Goal: Task Accomplishment & Management: Complete application form

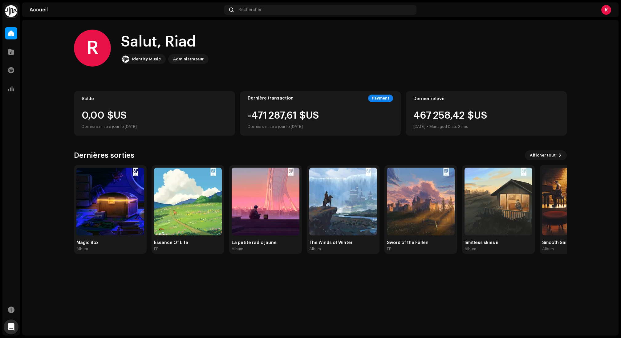
click at [17, 47] on div "Catalogue" at bounding box center [10, 51] width 17 height 17
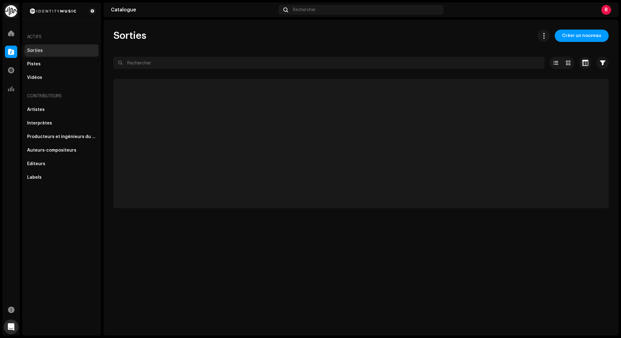
click at [10, 52] on span at bounding box center [11, 51] width 6 height 5
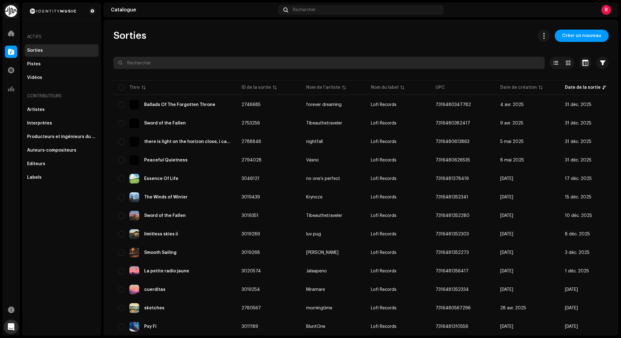
click at [178, 63] on input "text" at bounding box center [328, 63] width 431 height 12
click at [165, 62] on input "text" at bounding box center [328, 63] width 431 height 12
paste input "Belles Rives"
type input "Belles Rives"
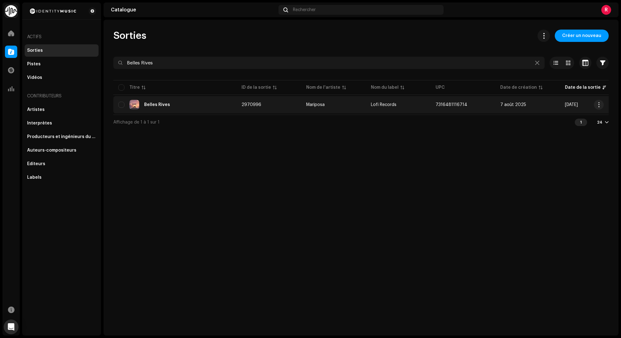
click at [163, 108] on div "Belles Rives" at bounding box center [174, 105] width 113 height 10
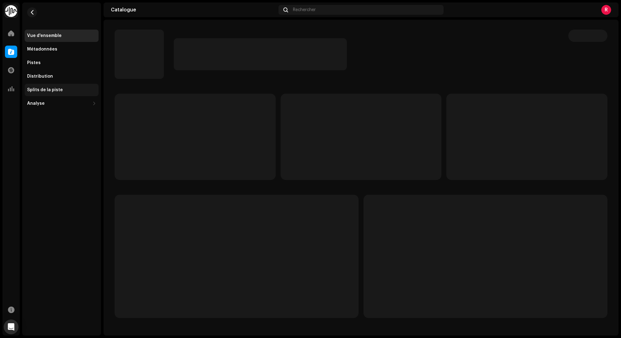
click at [42, 90] on div "Splits de la piste" at bounding box center [45, 90] width 36 height 5
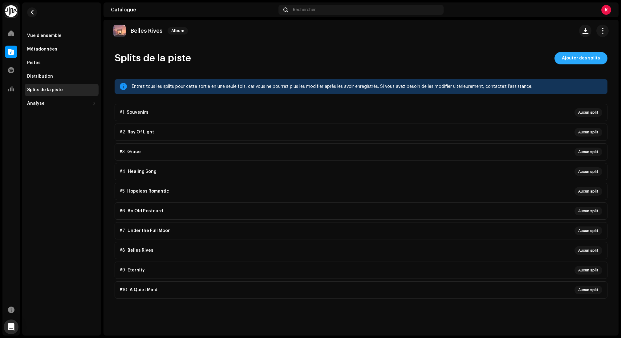
click at [572, 56] on span "Ajouter des splits" at bounding box center [581, 58] width 38 height 12
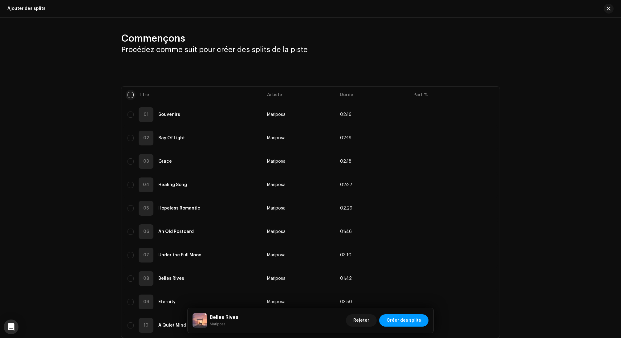
click at [128, 96] on input "checkbox" at bounding box center [131, 95] width 6 height 6
checkbox input "true"
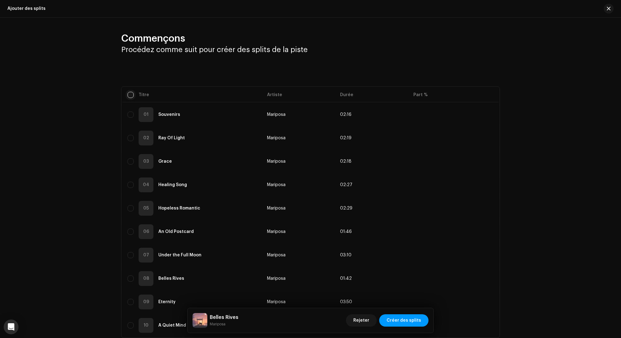
checkbox input "true"
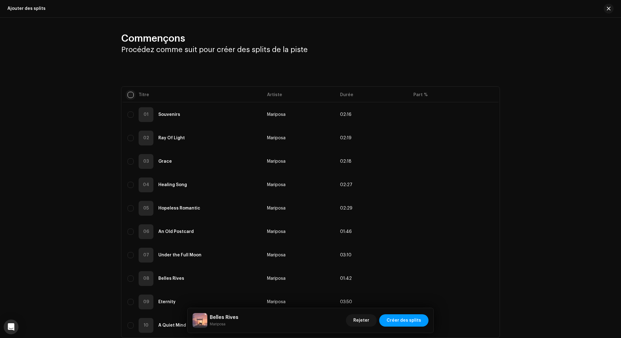
checkbox input "true"
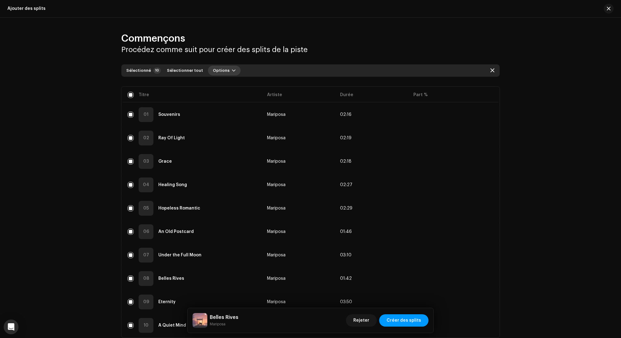
click at [222, 72] on span "Options" at bounding box center [221, 70] width 17 height 12
click at [225, 83] on span "Ajouter des splits" at bounding box center [226, 84] width 38 height 5
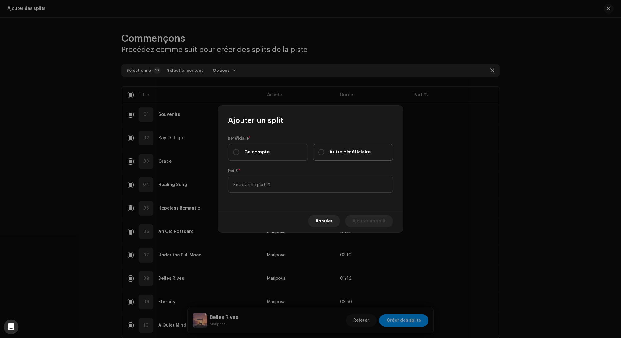
click at [330, 157] on label "Autre bénéficiaire" at bounding box center [353, 152] width 80 height 17
click at [325, 155] on input "Autre bénéficiaire" at bounding box center [321, 152] width 6 height 6
radio input "true"
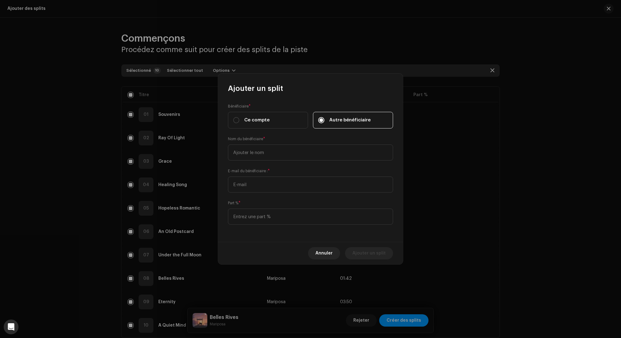
click at [328, 157] on input "text" at bounding box center [310, 153] width 165 height 16
type input "[PERSON_NAME]"
click at [257, 188] on input "text" at bounding box center [310, 185] width 165 height 16
paste input "[EMAIL_ADDRESS][DOMAIN_NAME]"
type input "[EMAIL_ADDRESS][DOMAIN_NAME]"
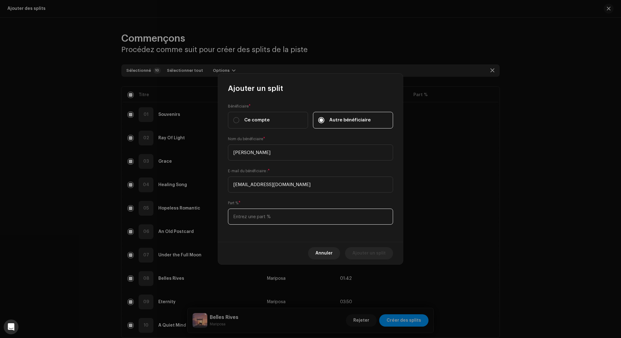
click at [252, 213] on input at bounding box center [310, 217] width 165 height 16
type input "50,00"
click at [374, 254] on span "Ajouter un split" at bounding box center [369, 253] width 33 height 12
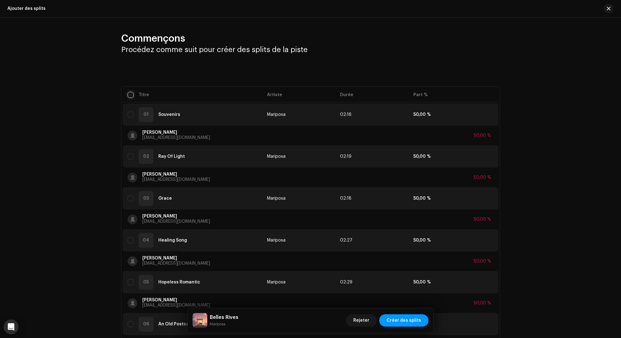
click at [131, 93] on input "checkbox" at bounding box center [131, 95] width 6 height 6
checkbox input "true"
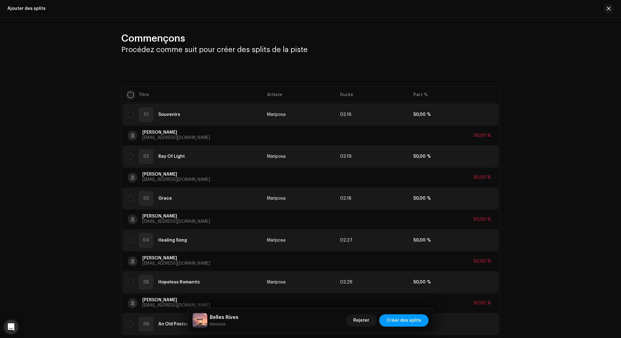
checkbox input "true"
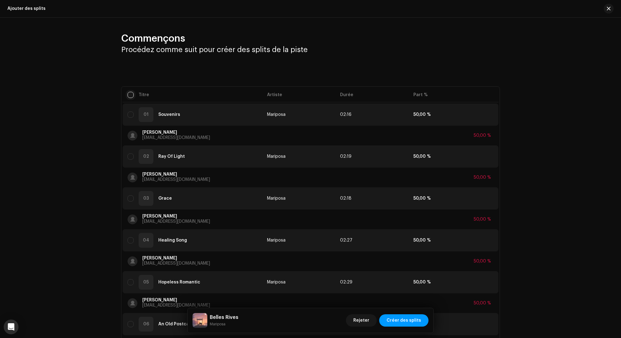
checkbox input "true"
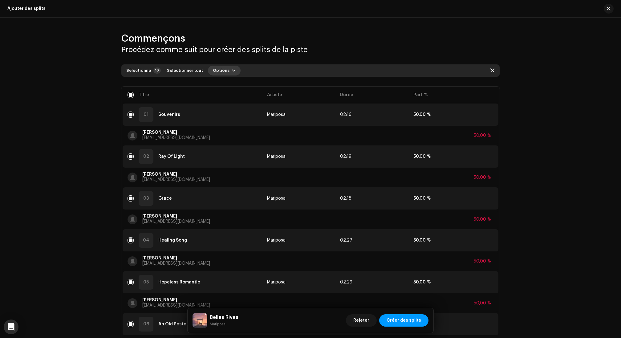
click at [232, 72] on span "button" at bounding box center [234, 70] width 4 height 5
click at [232, 84] on span "Ajouter des splits" at bounding box center [226, 84] width 38 height 5
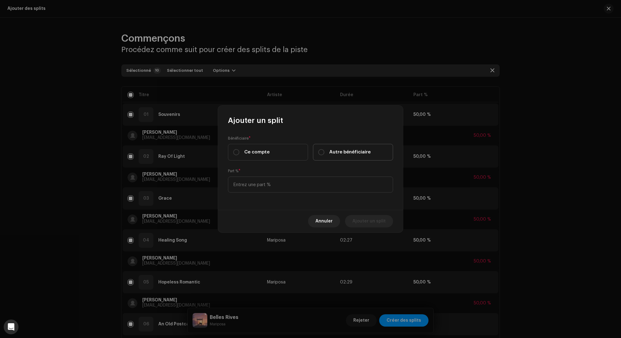
click at [328, 152] on div "Autre bénéficiaire" at bounding box center [344, 152] width 52 height 7
click at [325, 152] on input "Autre bénéficiaire" at bounding box center [321, 152] width 6 height 6
radio input "true"
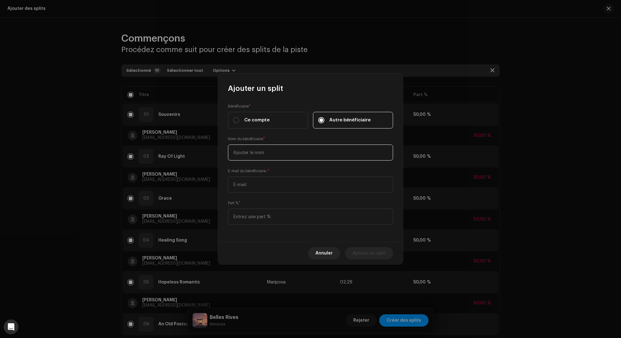
click at [268, 152] on input "text" at bounding box center [310, 153] width 165 height 16
paste input "LOFI Publishing"
type input "LOFI Publishing"
click at [260, 185] on input "text" at bounding box center [310, 185] width 165 height 16
paste input "[EMAIL_ADDRESS][DOMAIN_NAME]"
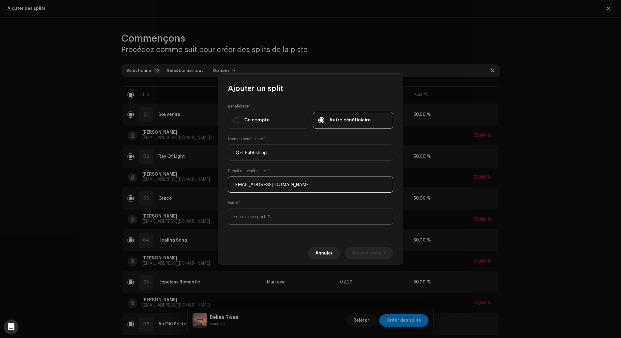
type input "[EMAIL_ADDRESS][DOMAIN_NAME]"
click at [253, 217] on input at bounding box center [310, 217] width 165 height 16
type input "50,00"
click at [365, 252] on span "Ajouter un split" at bounding box center [369, 253] width 33 height 12
checkbox input "false"
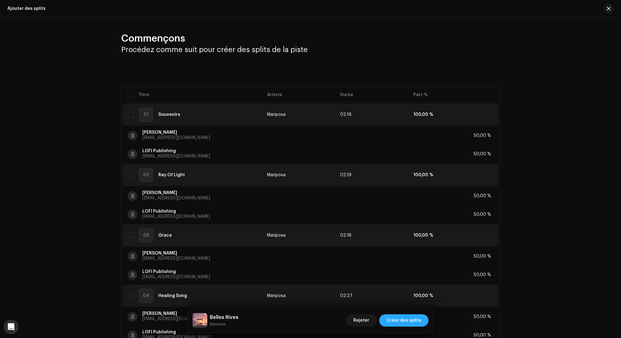
click at [400, 322] on span "Créer des splits" at bounding box center [404, 320] width 35 height 12
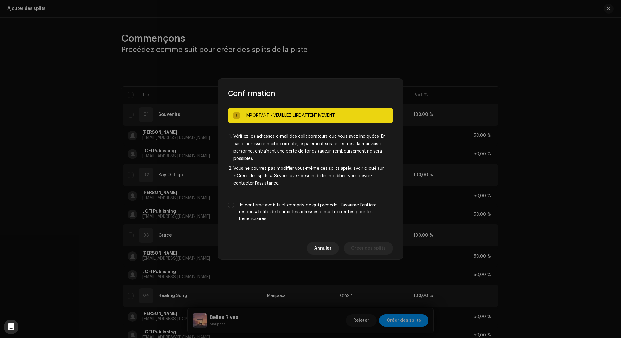
click at [251, 204] on label "Je confirme avoir lu et compris ce qui précède. J'assume l'entière responsabili…" at bounding box center [316, 212] width 154 height 20
click at [234, 204] on input "Je confirme avoir lu et compris ce qui précède. J'assume l'entière responsabili…" at bounding box center [231, 205] width 6 height 6
checkbox input "true"
click at [374, 244] on span "Créer des splits" at bounding box center [368, 248] width 35 height 12
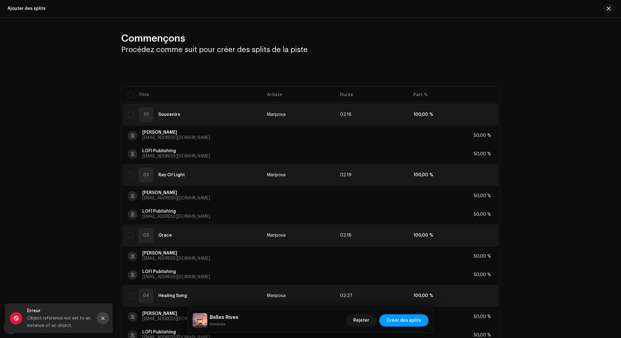
click at [102, 317] on icon "Close" at bounding box center [102, 318] width 3 height 3
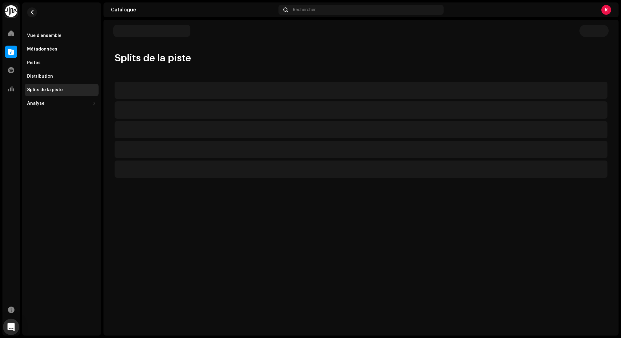
click at [12, 326] on icon "Open Intercom Messenger" at bounding box center [10, 327] width 7 height 8
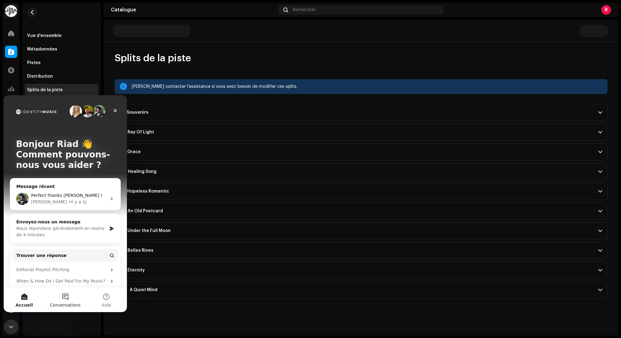
click at [69, 298] on button "Conversations" at bounding box center [65, 300] width 41 height 25
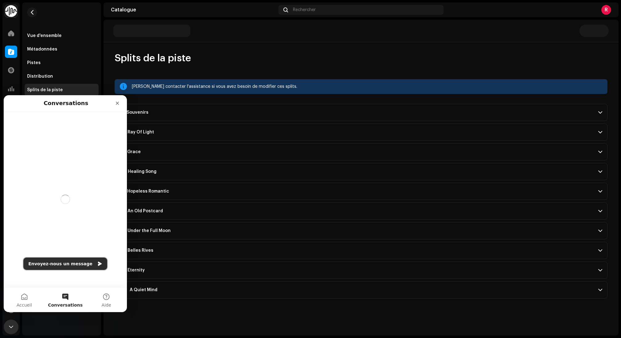
click at [72, 264] on button "Envoyez-nous un message" at bounding box center [65, 264] width 84 height 12
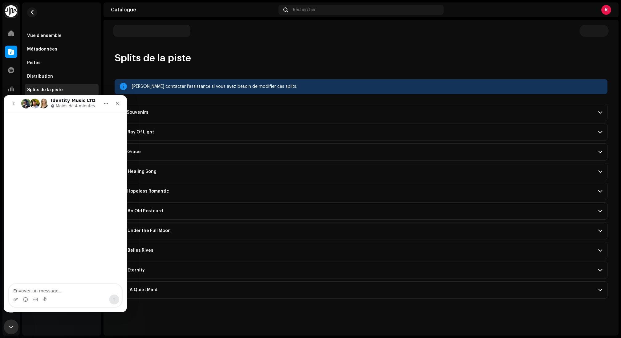
click at [13, 96] on nav "Identity Music LTD Moins de 4 minutes" at bounding box center [65, 103] width 123 height 17
click at [13, 102] on icon "go back" at bounding box center [13, 103] width 5 height 5
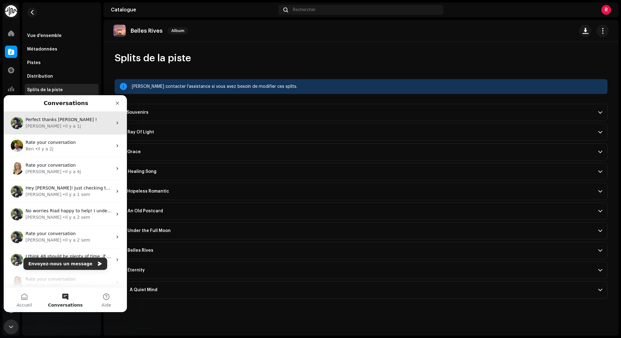
click at [82, 125] on div "[PERSON_NAME] • Il y a 1j" at bounding box center [69, 126] width 87 height 6
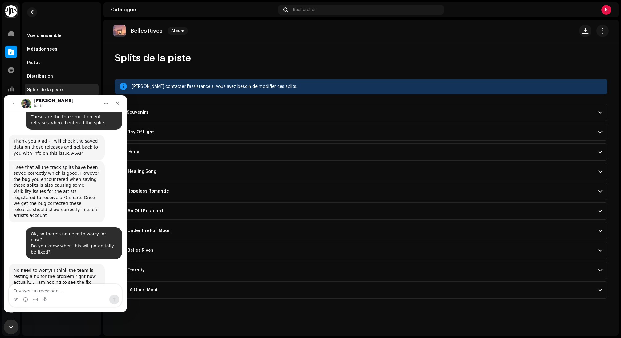
scroll to position [304, 0]
click at [143, 32] on p "Belles Rives" at bounding box center [147, 31] width 32 height 6
drag, startPoint x: 161, startPoint y: 31, endPoint x: 131, endPoint y: 29, distance: 30.6
click at [131, 29] on p "Belles Rives" at bounding box center [147, 31] width 32 height 6
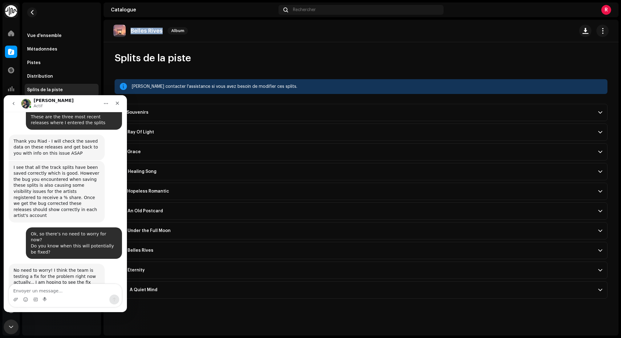
copy p "Belles Rives"
click at [37, 12] on re-m-nav-back at bounding box center [32, 15] width 15 height 27
click at [33, 12] on span "button" at bounding box center [32, 12] width 5 height 5
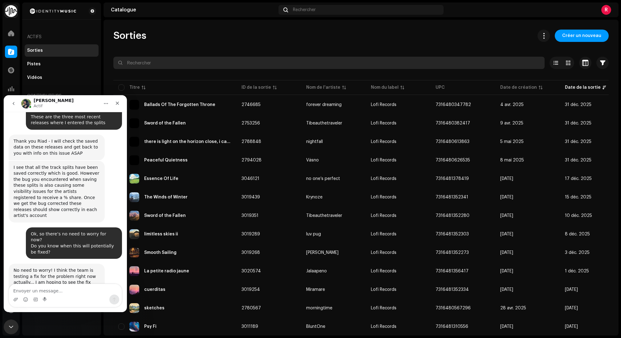
click at [203, 62] on input "text" at bounding box center [328, 63] width 431 height 12
paste input "Belles Rives"
type input "Belles Rives"
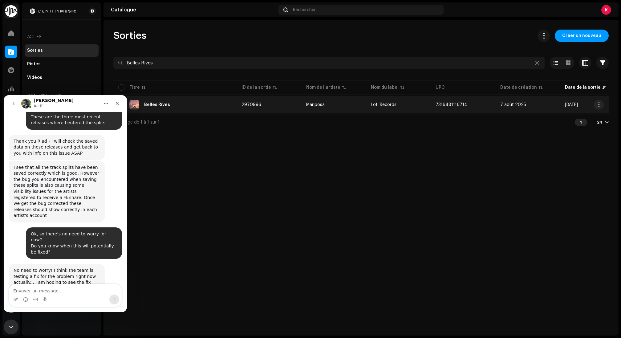
copy span "2970996"
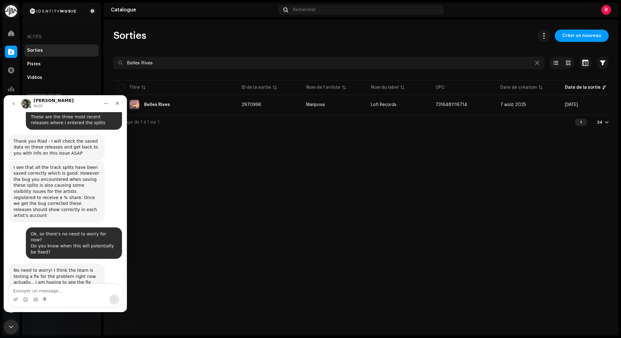
drag, startPoint x: 261, startPoint y: 103, endPoint x: 243, endPoint y: 54, distance: 51.8
click at [243, 55] on div "Sorties Créer un nouveau Belles [PERSON_NAME] Sélectionné 0 Sélectionner tout 1…" at bounding box center [361, 80] width 515 height 100
click at [48, 296] on div "Intercom Messenger" at bounding box center [65, 300] width 113 height 10
click at [51, 291] on textarea "Envoyer un message..." at bounding box center [65, 289] width 113 height 10
paste textarea "Hi there, hope you’re well! I’ve just entered the splits again for a new projec…"
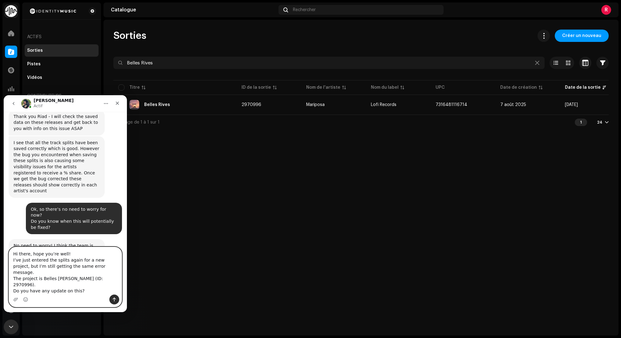
scroll to position [329, 0]
click at [115, 274] on textarea "Hi there, hope you’re well! I’ve just entered the splits again for a new projec…" at bounding box center [65, 270] width 113 height 47
click at [71, 274] on textarea "Hi there, hope you’re well! I’ve just entered the splits again for a new projec…" at bounding box center [65, 270] width 113 height 47
click at [85, 280] on textarea "Hi there, hope you’re well! I’ve just entered the splits for a new project but …" at bounding box center [65, 273] width 113 height 41
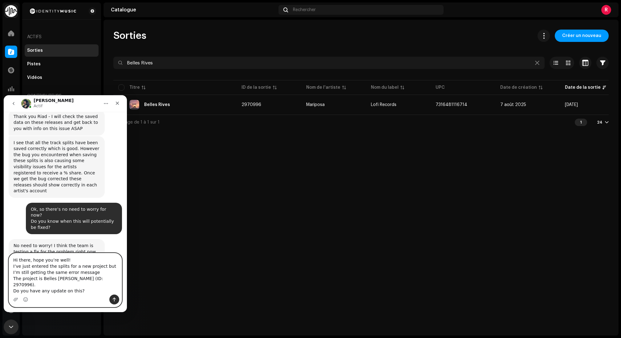
click at [98, 288] on textarea "Hi there, hope you’re well! I’ve just entered the splits for a new project but …" at bounding box center [65, 273] width 113 height 41
type textarea "Hi there, hope you’re well! I’ve just entered the splits for a new project but …"
click at [113, 299] on icon "Envoyer un message…" at bounding box center [114, 299] width 5 height 5
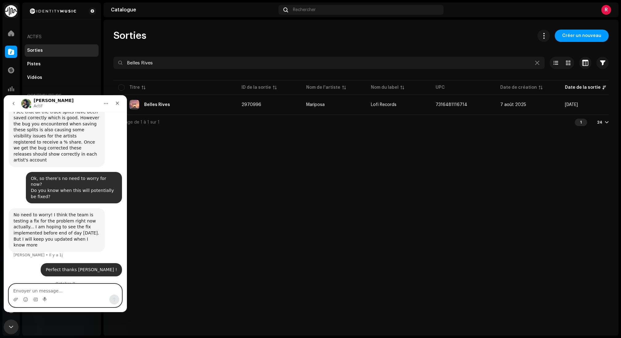
scroll to position [369, 0]
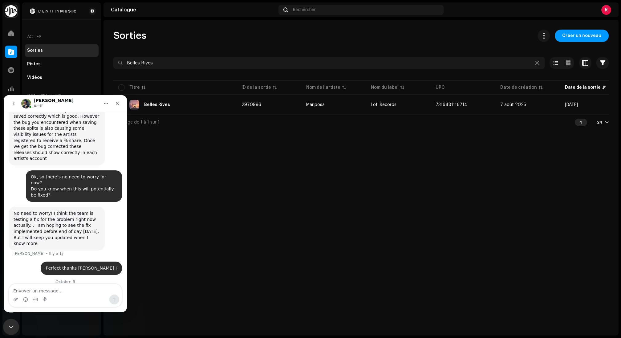
click at [16, 321] on div "Fermer le Messenger Intercom" at bounding box center [10, 326] width 15 height 15
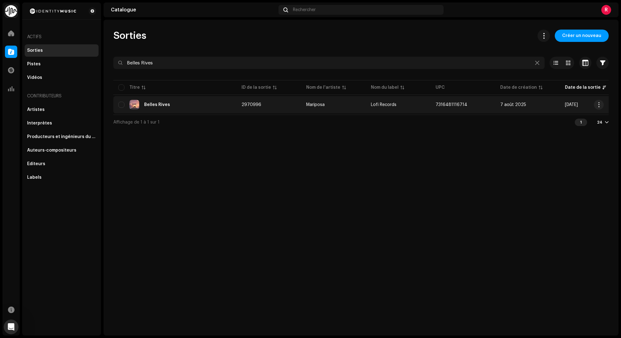
click at [171, 103] on div "Belles Rives" at bounding box center [174, 105] width 113 height 10
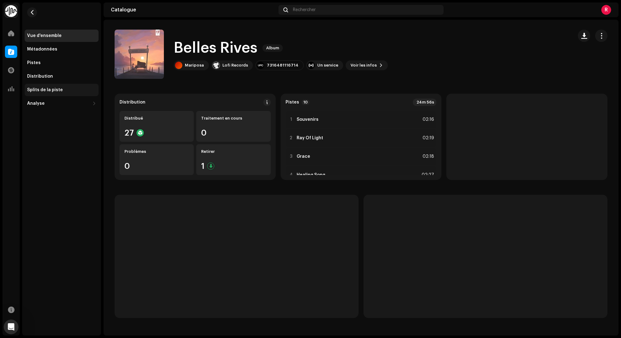
click at [71, 94] on div "Splits de la piste" at bounding box center [62, 90] width 74 height 12
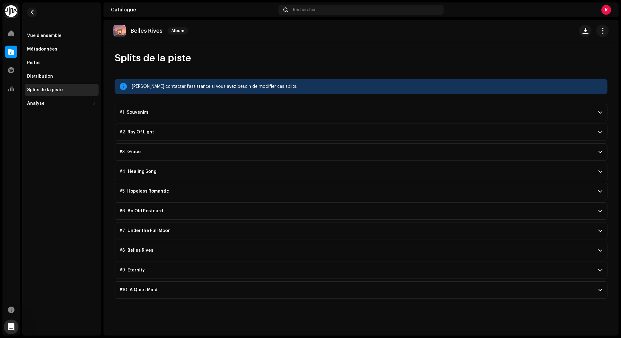
click at [147, 112] on p-accordion-header "#1 Souvenirs" at bounding box center [361, 112] width 493 height 17
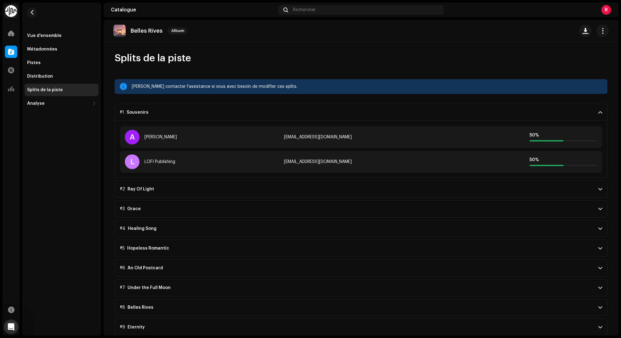
click at [147, 112] on p-accordion-header "#1 Souvenirs" at bounding box center [361, 112] width 493 height 17
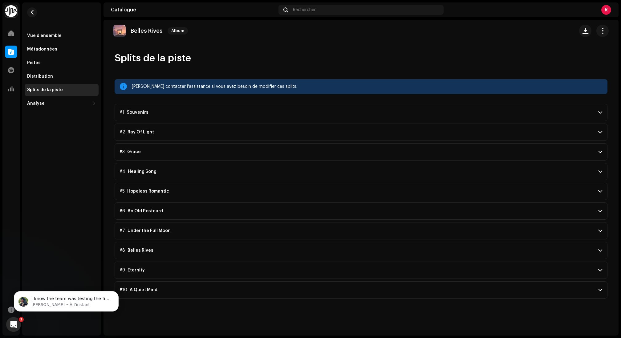
scroll to position [420, 0]
click at [13, 324] on icon "Ouvrir le Messenger Intercom" at bounding box center [13, 324] width 10 height 10
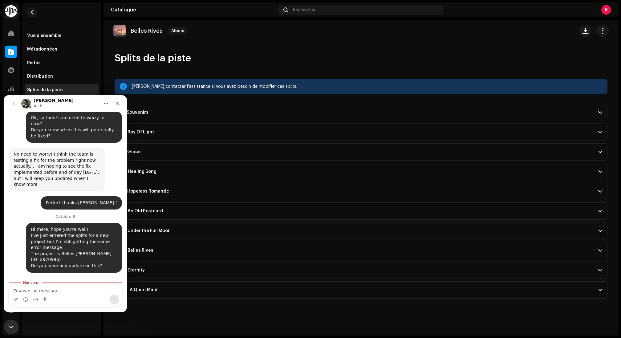
scroll to position [430, 0]
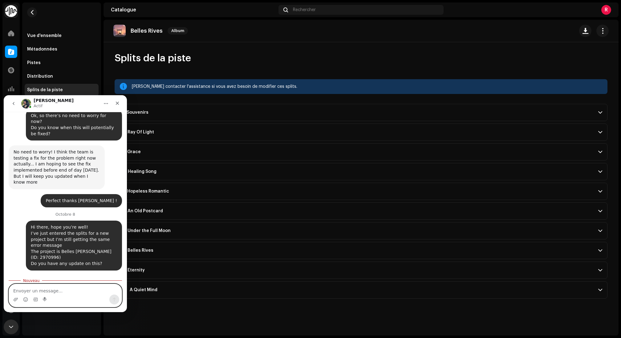
click at [50, 288] on textarea "Envoyer un message..." at bounding box center [65, 289] width 113 height 10
paste textarea "No worries, thanks for the update, [PERSON_NAME]!"
type textarea "No worries, thanks for the update, [PERSON_NAME]!"
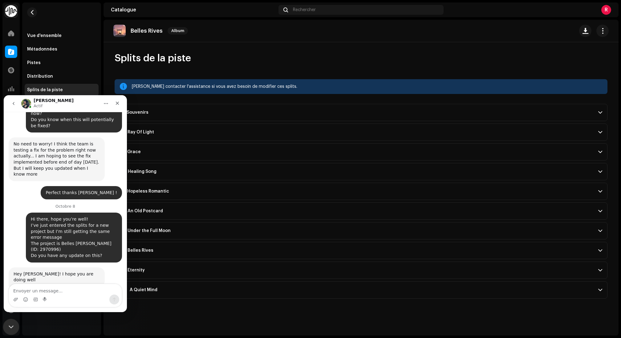
drag, startPoint x: 15, startPoint y: 321, endPoint x: 21, endPoint y: 641, distance: 319.9
click at [16, 321] on div "Fermer le Messenger Intercom" at bounding box center [10, 326] width 15 height 15
